Goal: Information Seeking & Learning: Learn about a topic

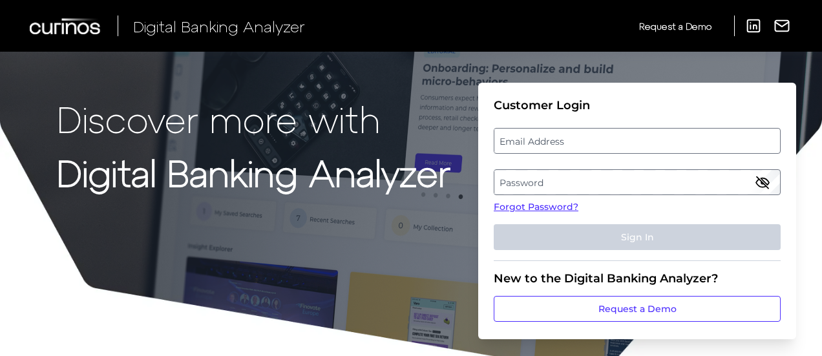
click at [598, 134] on label "Email Address" at bounding box center [636, 140] width 285 height 23
click at [598, 134] on input "email" at bounding box center [637, 141] width 287 height 26
type input "[PERSON_NAME][EMAIL_ADDRESS][DOMAIN_NAME]"
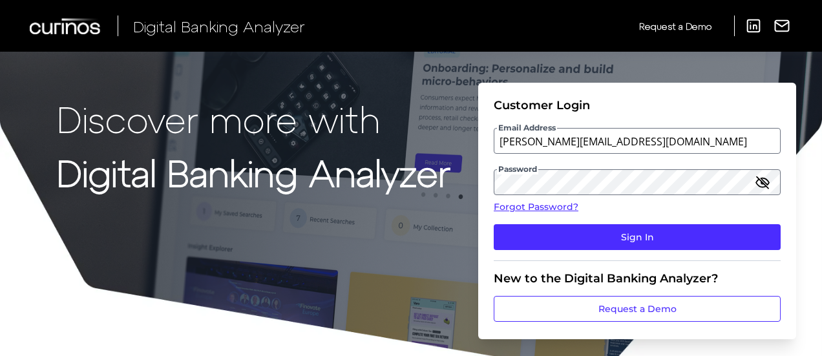
click at [494, 224] on button "Sign In" at bounding box center [637, 237] width 287 height 26
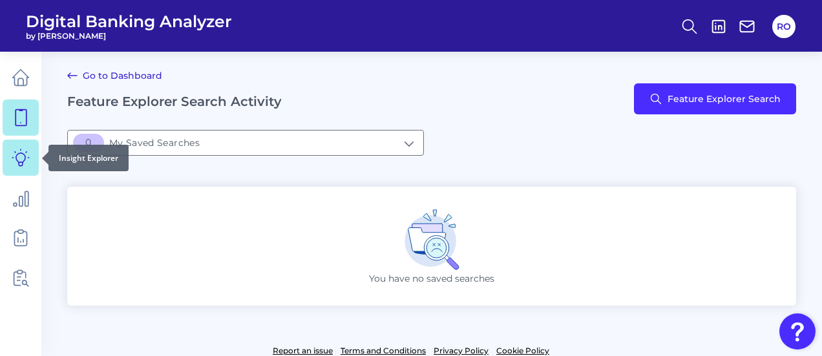
click at [13, 149] on icon at bounding box center [21, 158] width 18 height 18
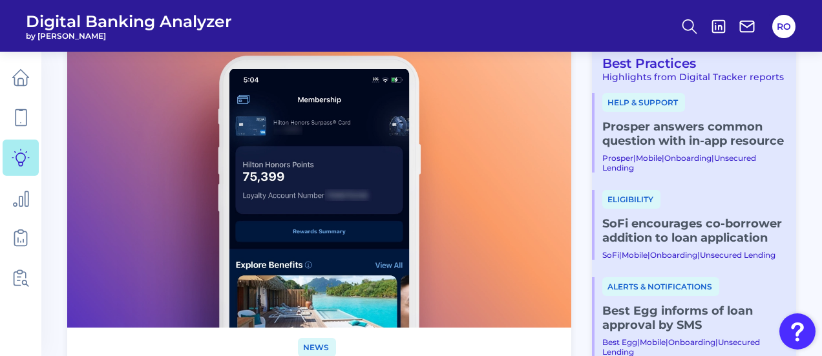
scroll to position [194, 0]
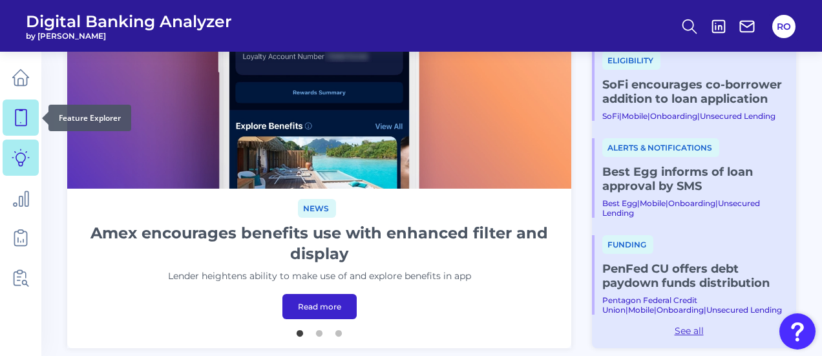
click at [23, 118] on icon at bounding box center [21, 118] width 18 height 18
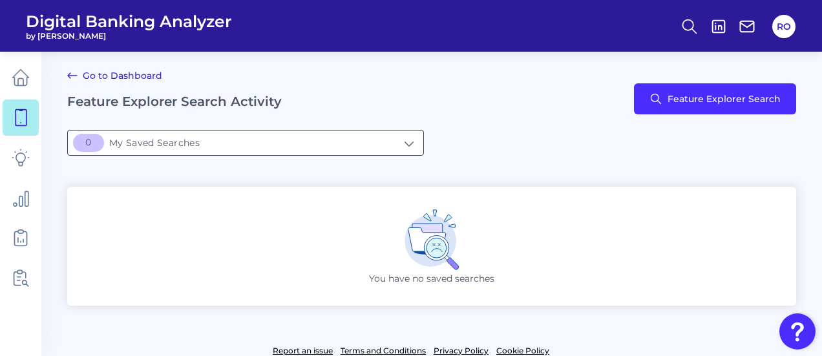
click at [176, 142] on input "[object Object]My Saved Searches" at bounding box center [245, 143] width 355 height 25
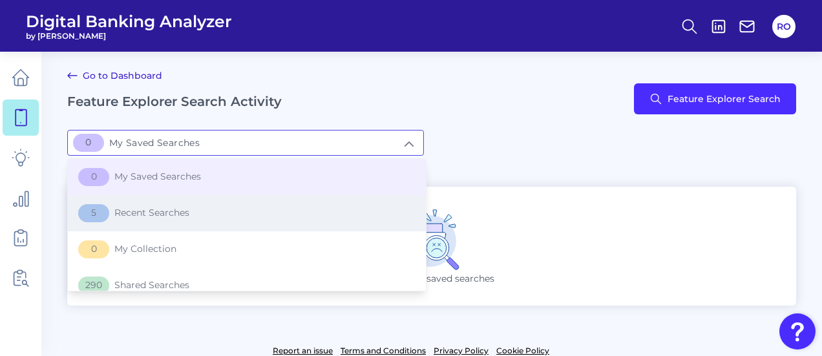
click at [131, 210] on span "5 Recent Searches" at bounding box center [133, 213] width 111 height 18
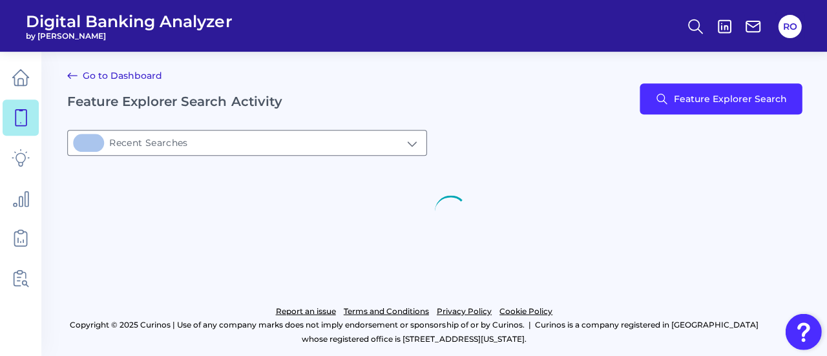
type input "5Recent Searches"
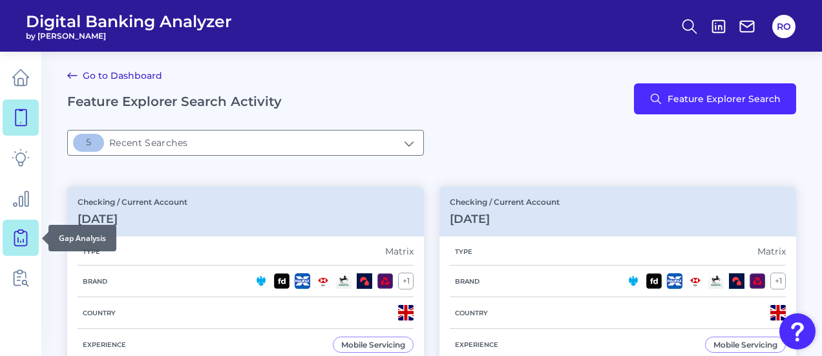
click at [30, 234] on link at bounding box center [21, 238] width 36 height 36
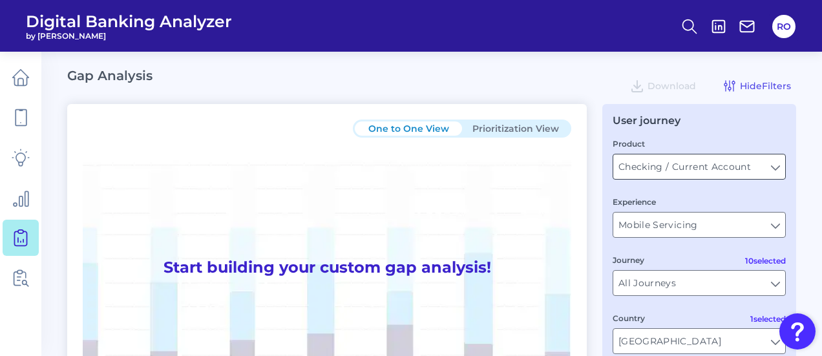
click at [660, 175] on input "Checking / Current Account" at bounding box center [699, 166] width 172 height 25
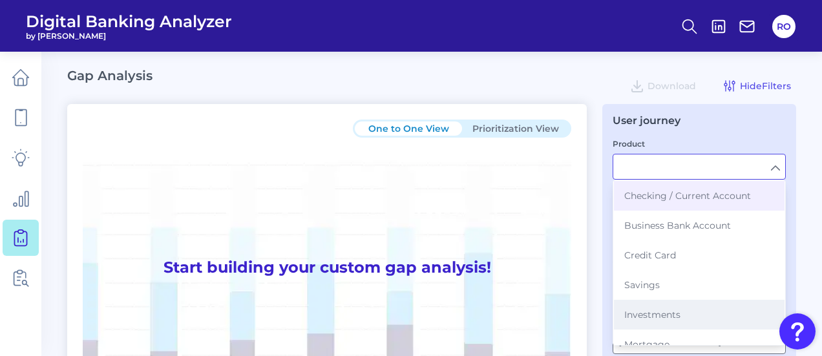
click at [643, 315] on span "Investments" at bounding box center [652, 315] width 56 height 12
type input "Investments"
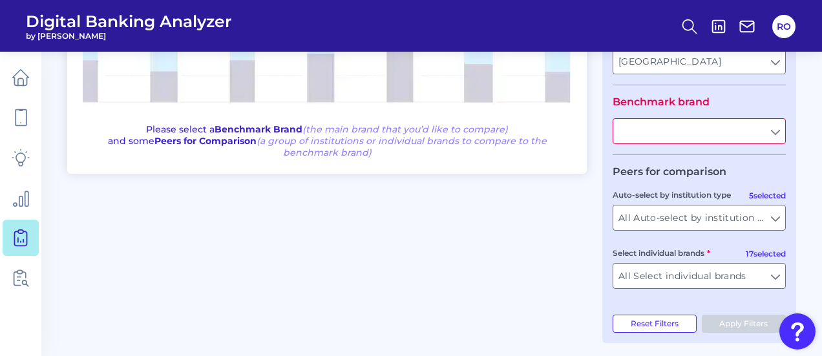
scroll to position [289, 0]
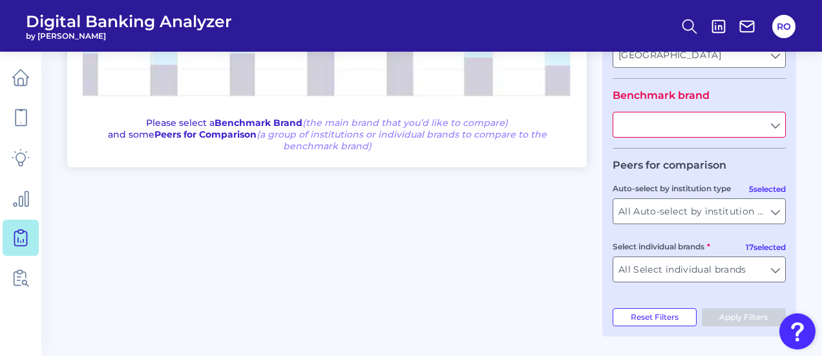
click at [777, 120] on input "text" at bounding box center [699, 124] width 172 height 25
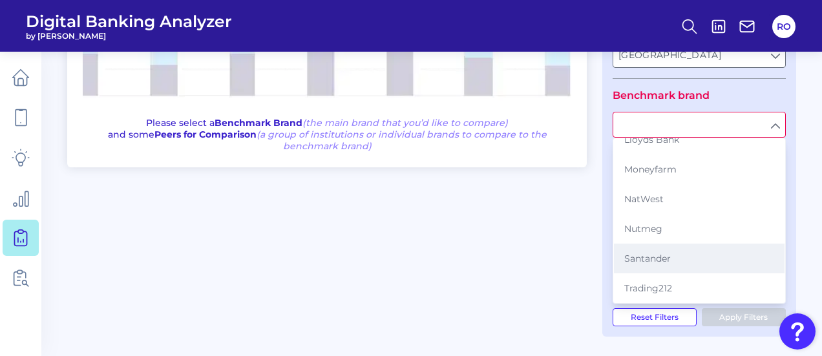
scroll to position [262, 0]
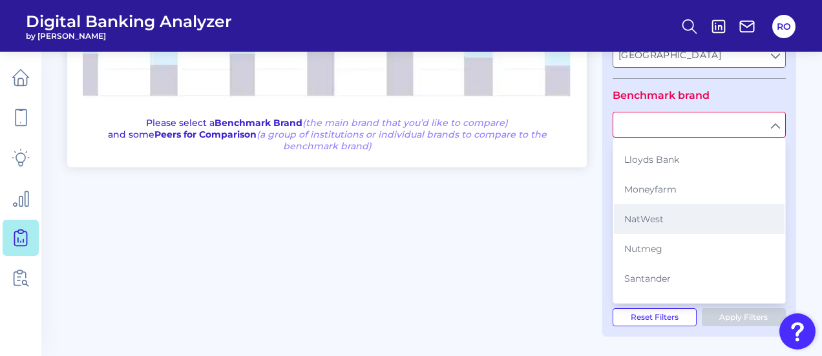
click at [656, 213] on span "NatWest" at bounding box center [643, 219] width 39 height 12
type input "NatWest"
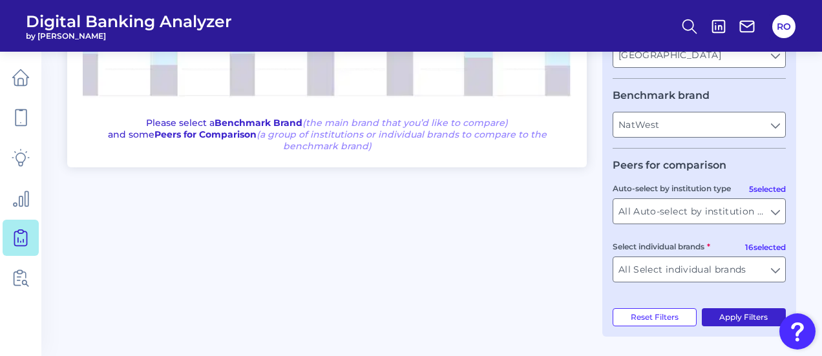
click at [714, 313] on button "Apply Filters" at bounding box center [744, 317] width 85 height 18
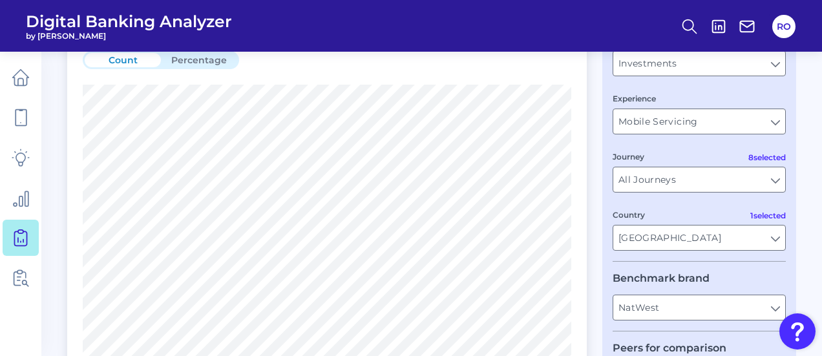
scroll to position [323, 0]
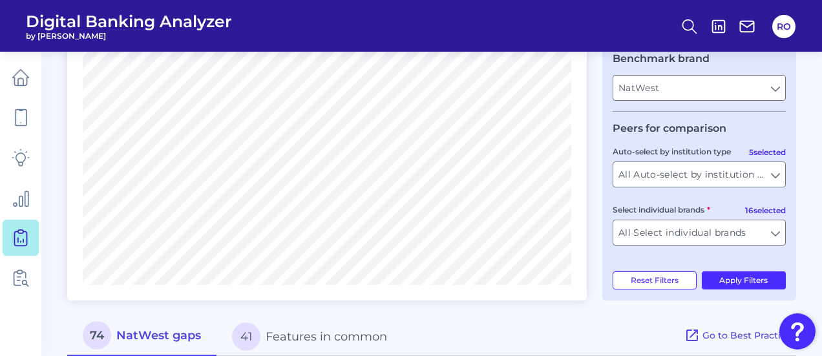
click at [151, 338] on button "74 NatWest gaps" at bounding box center [141, 336] width 149 height 41
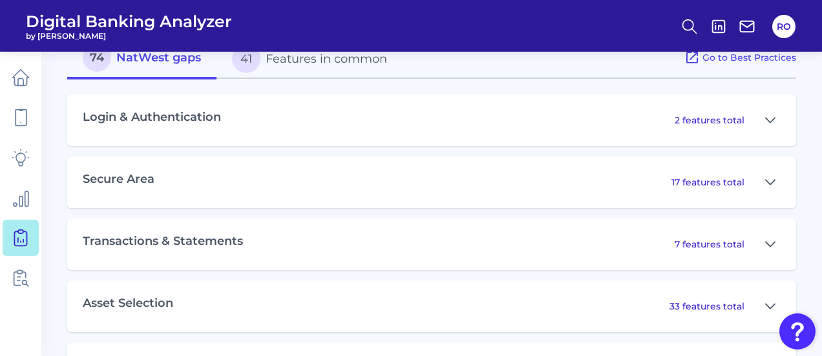
scroll to position [582, 0]
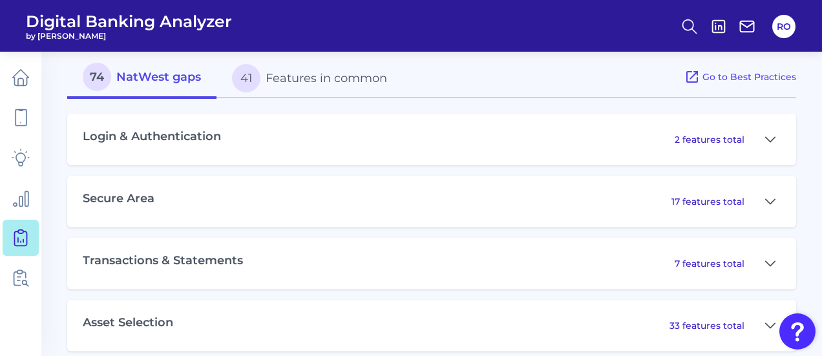
click at [430, 139] on div "Login & Authentication 2 features total" at bounding box center [431, 140] width 729 height 52
click at [759, 140] on div "2 features total" at bounding box center [728, 139] width 106 height 21
click at [769, 142] on icon at bounding box center [770, 140] width 10 height 16
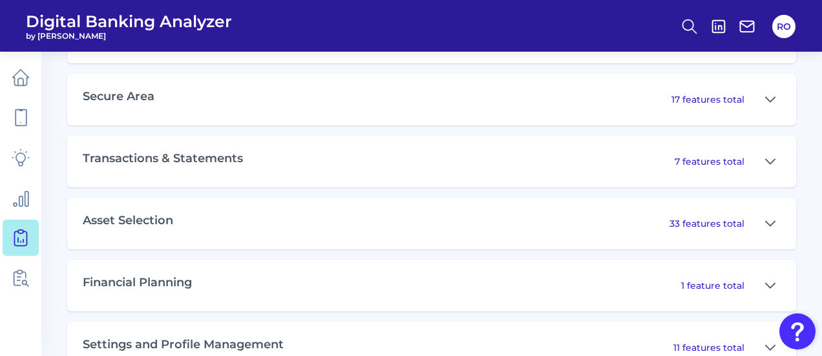
scroll to position [930, 0]
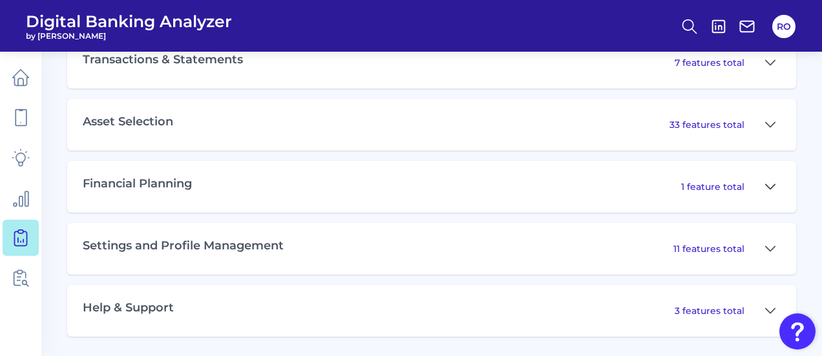
click at [775, 184] on icon at bounding box center [770, 186] width 9 height 5
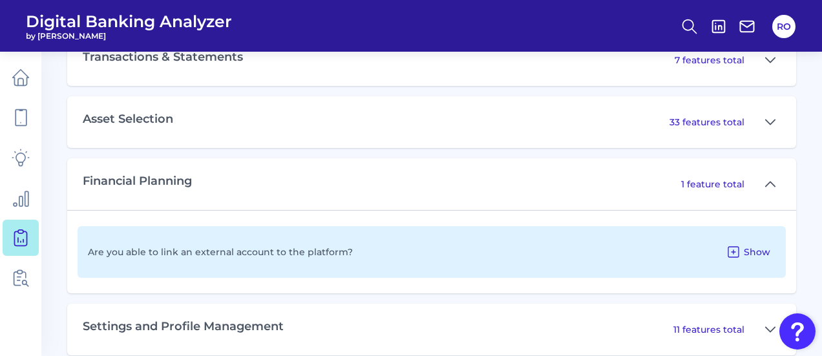
click at [739, 257] on icon at bounding box center [734, 252] width 16 height 16
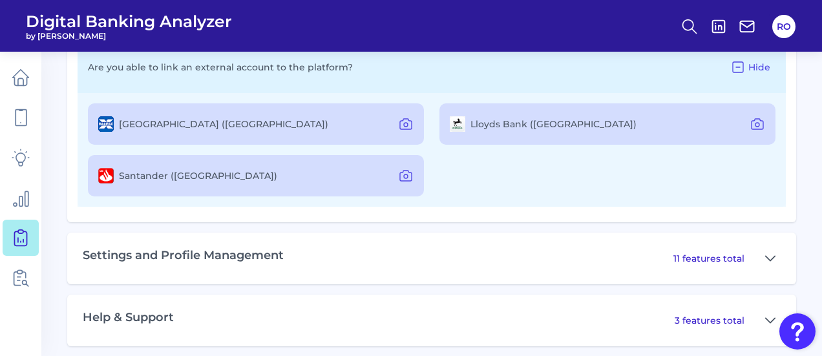
scroll to position [1124, 0]
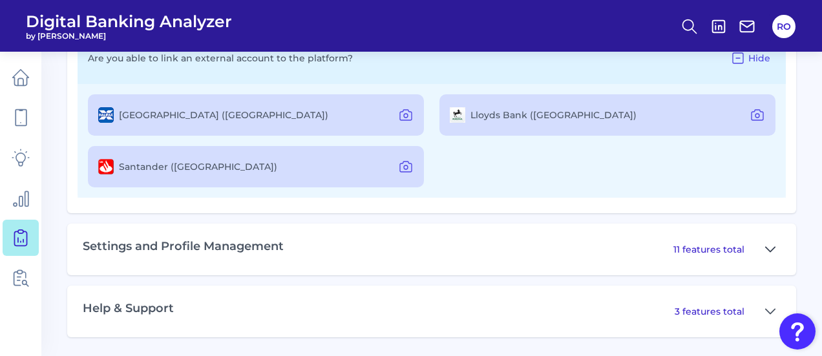
click at [770, 251] on icon at bounding box center [770, 250] width 10 height 16
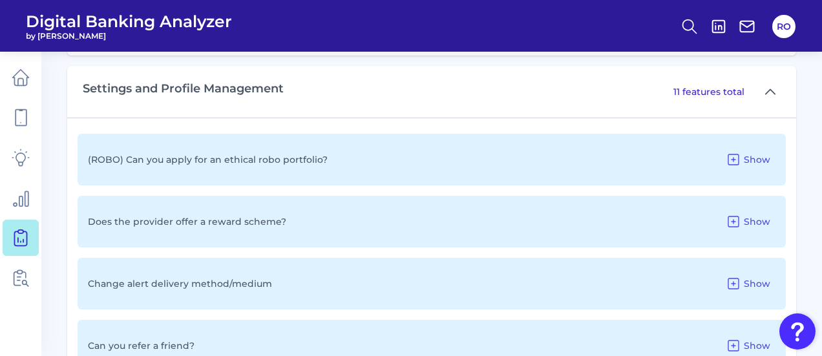
scroll to position [1318, 0]
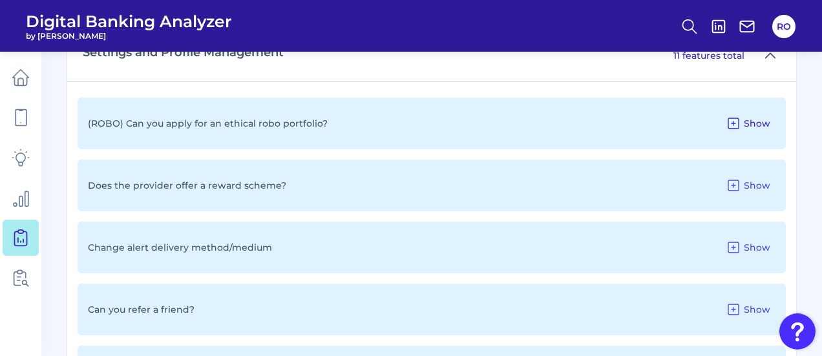
click at [736, 120] on icon at bounding box center [734, 124] width 16 height 16
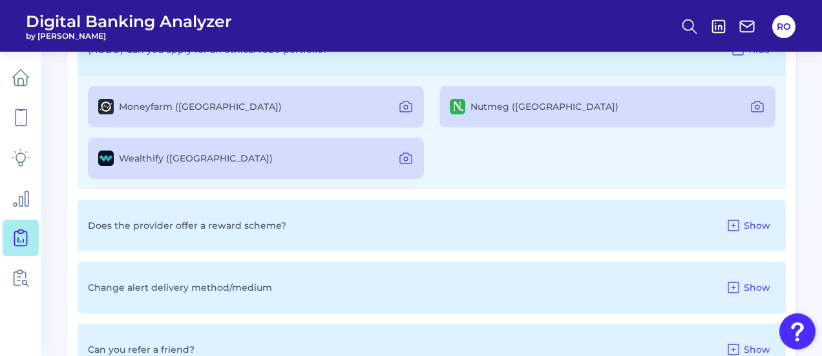
scroll to position [1577, 0]
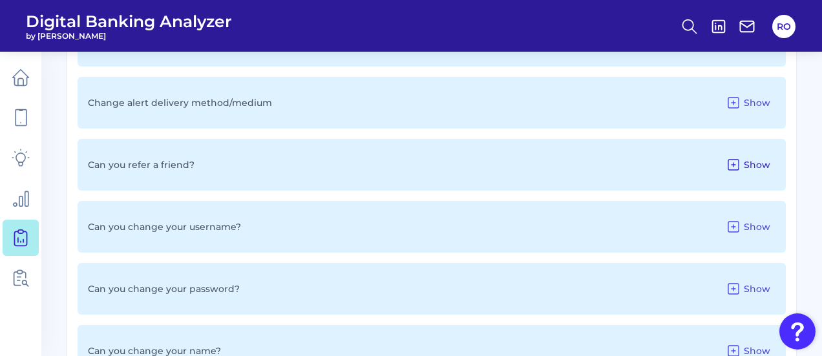
click at [758, 163] on span "Show" at bounding box center [757, 165] width 26 height 12
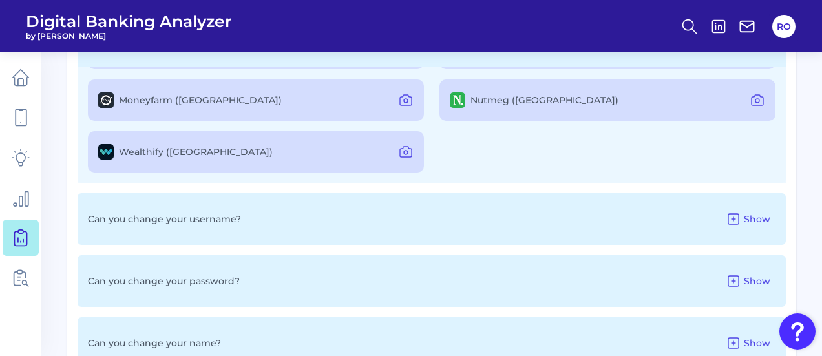
scroll to position [1544, 0]
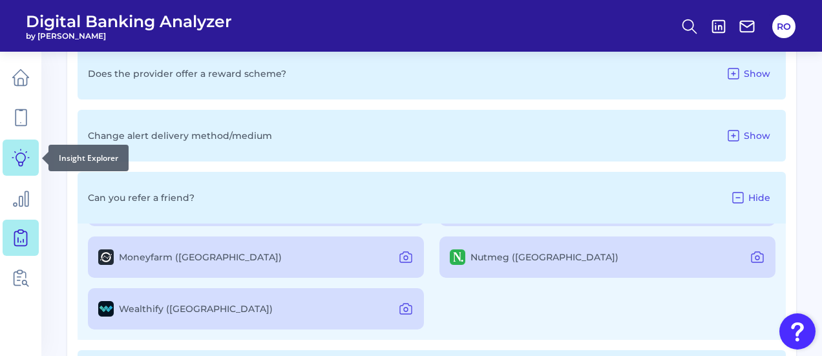
click at [25, 153] on icon at bounding box center [21, 158] width 18 height 18
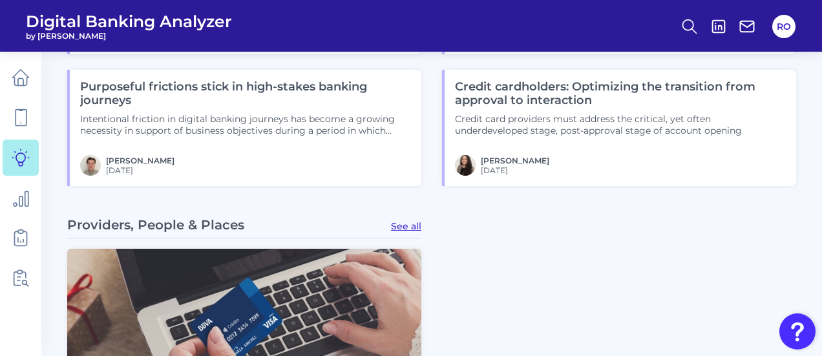
scroll to position [1228, 0]
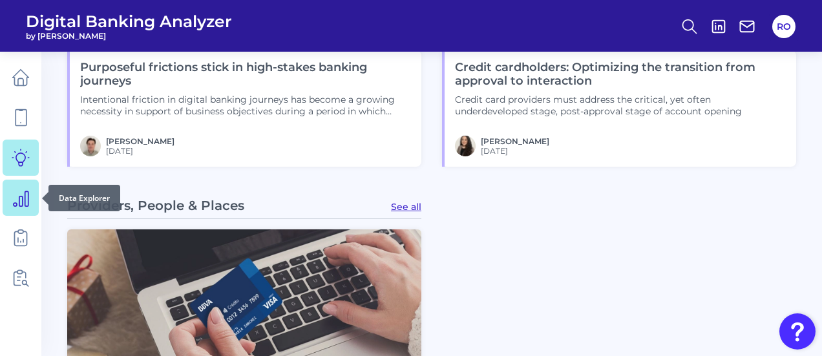
click at [6, 200] on link at bounding box center [21, 198] width 36 height 36
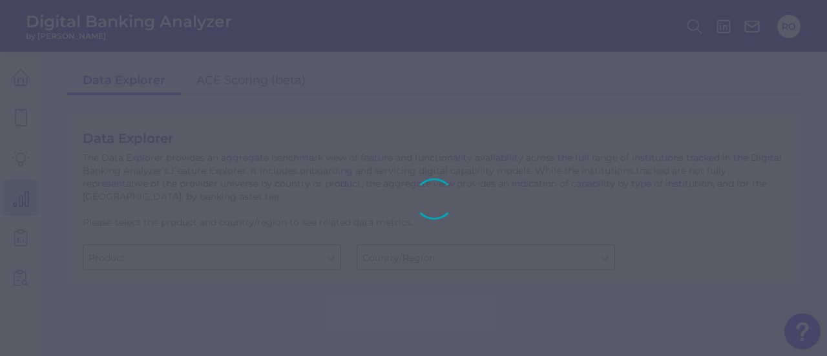
type input "Business Bank Account"
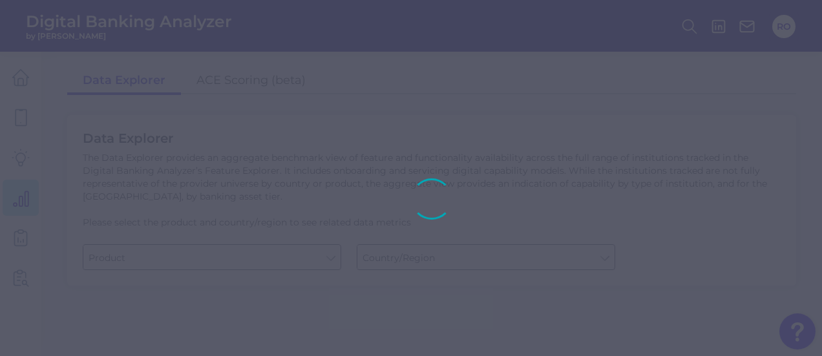
type input "[GEOGRAPHIC_DATA]"
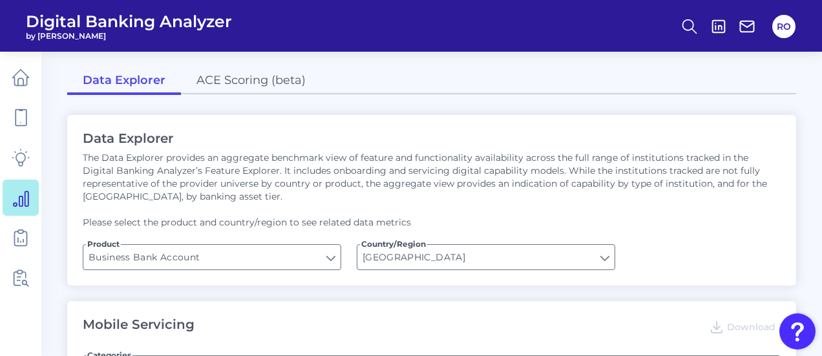
type input "Can you apply for the PRODUCT as a new to brand customer on ANY digital channel?"
type input "Upon opening the app are users immediately prompted to use Touch/Face ID to log…"
type input "Does it offer third-party single sign on?"
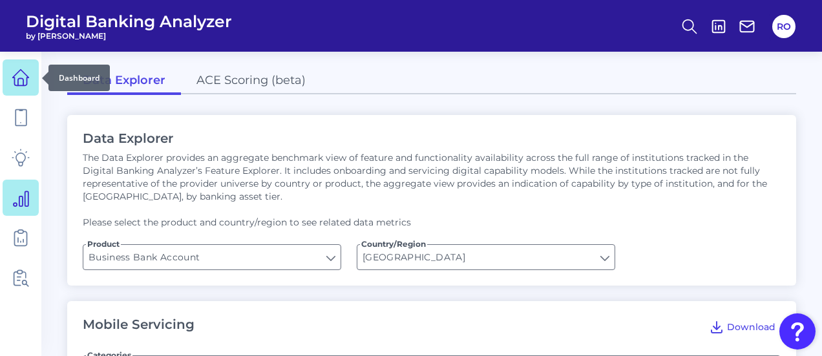
click at [18, 90] on link at bounding box center [21, 77] width 36 height 36
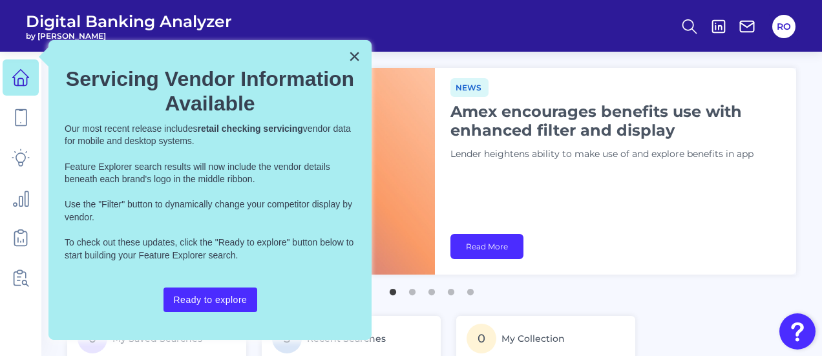
drag, startPoint x: 350, startPoint y: 61, endPoint x: 218, endPoint y: 171, distance: 171.5
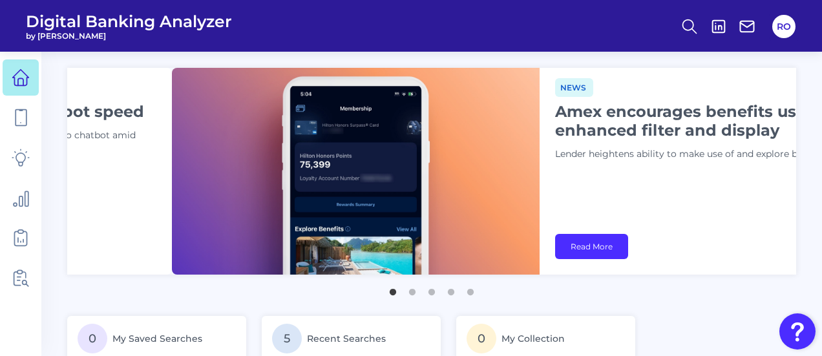
drag, startPoint x: 463, startPoint y: 110, endPoint x: 566, endPoint y: 129, distance: 105.1
click at [566, 129] on h1 "Amex encourages benefits use with enhanced filter and display" at bounding box center [716, 120] width 323 height 37
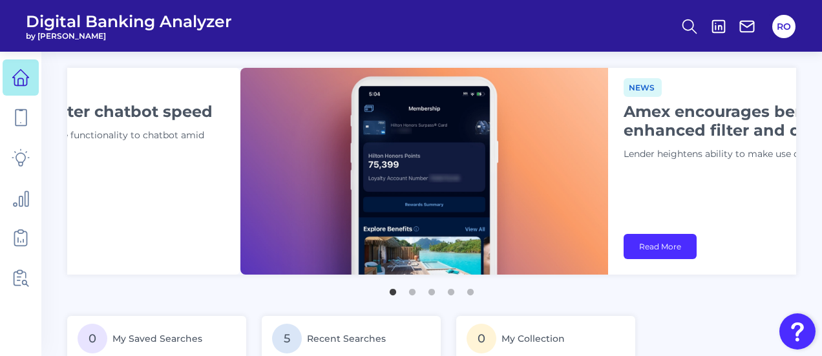
drag, startPoint x: 458, startPoint y: 129, endPoint x: 664, endPoint y: 142, distance: 205.9
click at [663, 142] on div "News Amex encourages benefits use with enhanced filter and display Lender heigh…" at bounding box center [785, 125] width 323 height 94
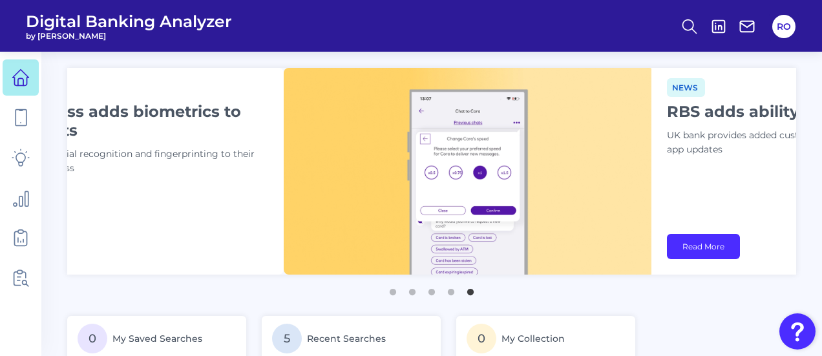
drag, startPoint x: 470, startPoint y: 149, endPoint x: 952, endPoint y: 180, distance: 483.0
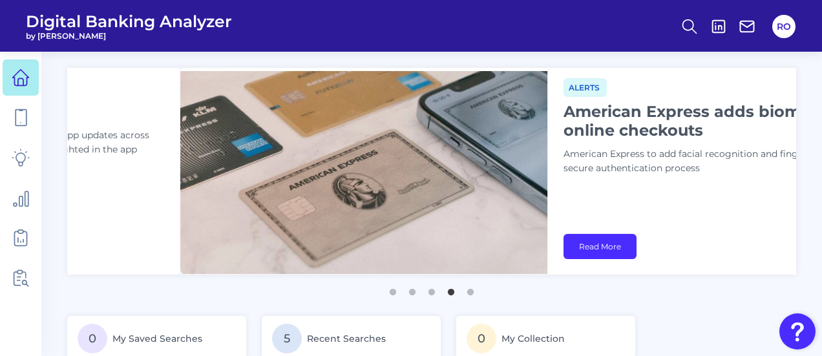
drag, startPoint x: 431, startPoint y: 142, endPoint x: 671, endPoint y: 154, distance: 240.1
click at [548, 154] on img at bounding box center [364, 171] width 368 height 207
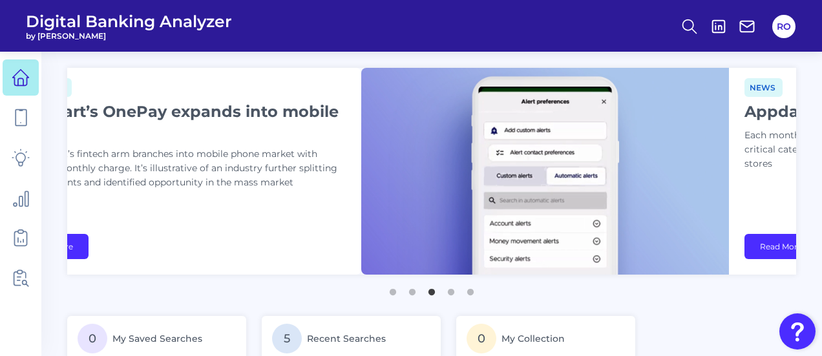
drag, startPoint x: 198, startPoint y: 141, endPoint x: 511, endPoint y: 166, distance: 314.4
click at [511, 166] on img at bounding box center [545, 171] width 368 height 207
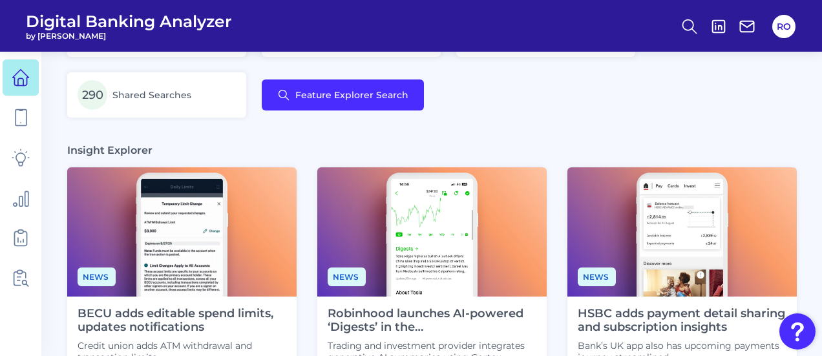
scroll to position [388, 0]
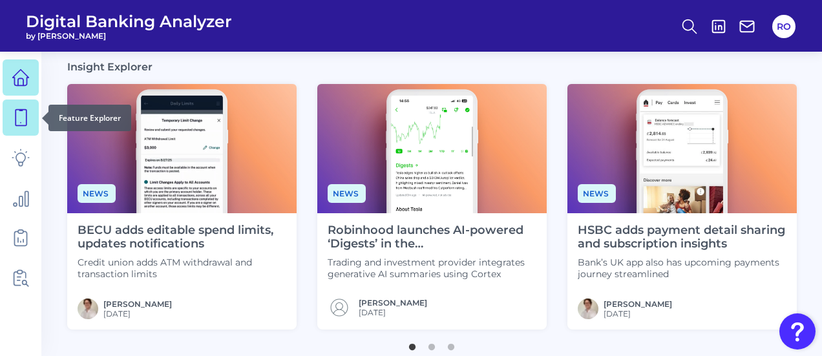
click at [5, 125] on link at bounding box center [21, 118] width 36 height 36
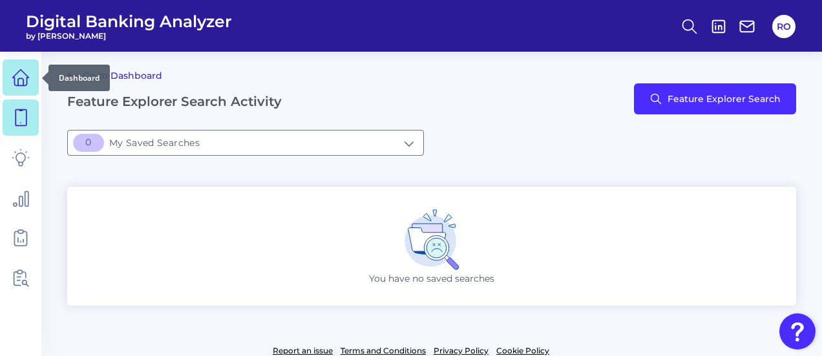
click at [16, 85] on icon at bounding box center [21, 78] width 16 height 16
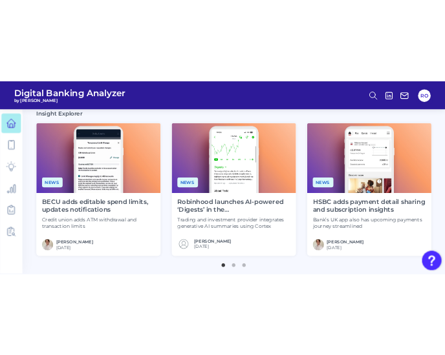
scroll to position [452, 0]
